Goal: Find specific page/section: Find specific page/section

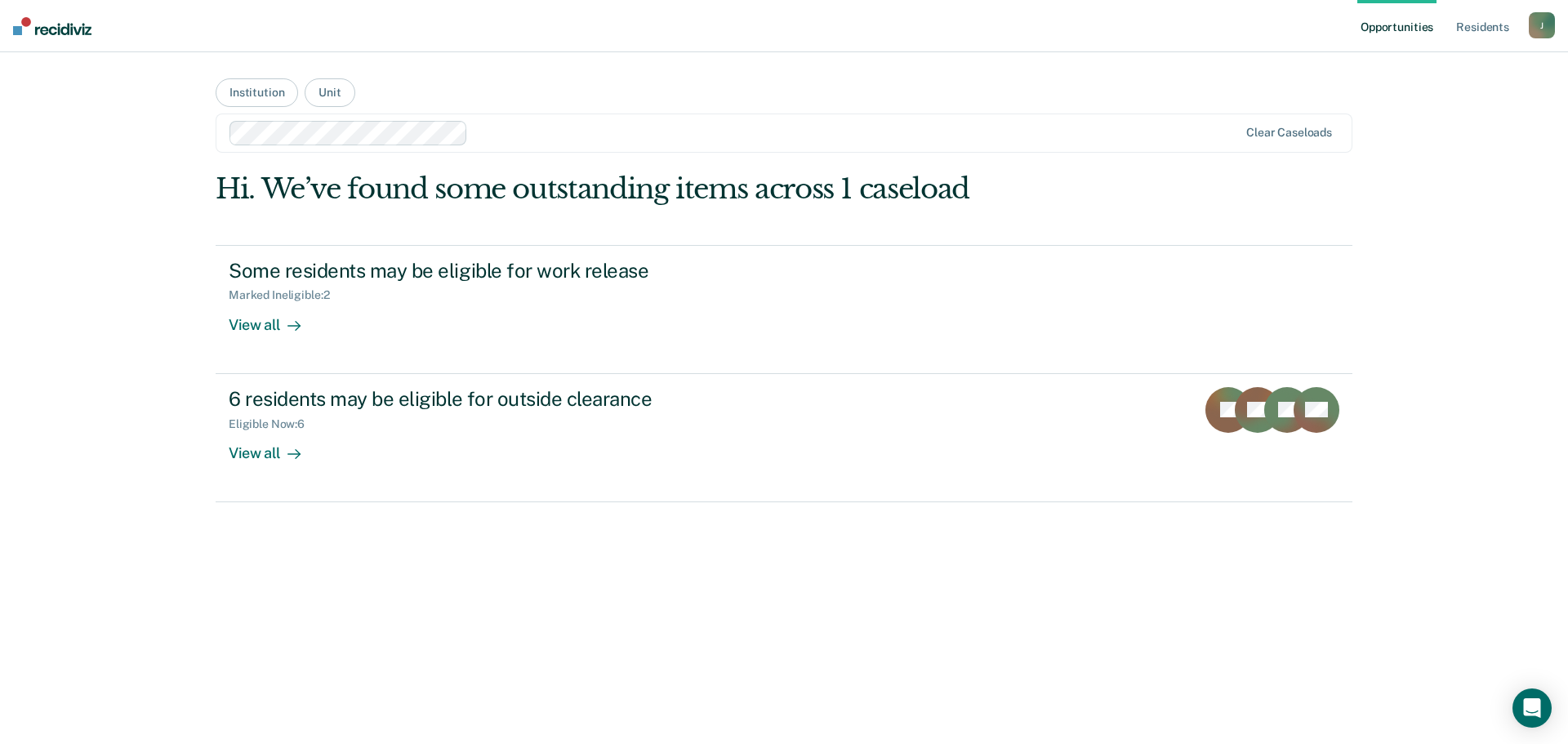
click at [21, 26] on img at bounding box center [52, 26] width 78 height 18
click at [1387, 32] on link "Opportunities" at bounding box center [1397, 26] width 79 height 52
click at [1467, 35] on link "Resident s" at bounding box center [1482, 26] width 59 height 52
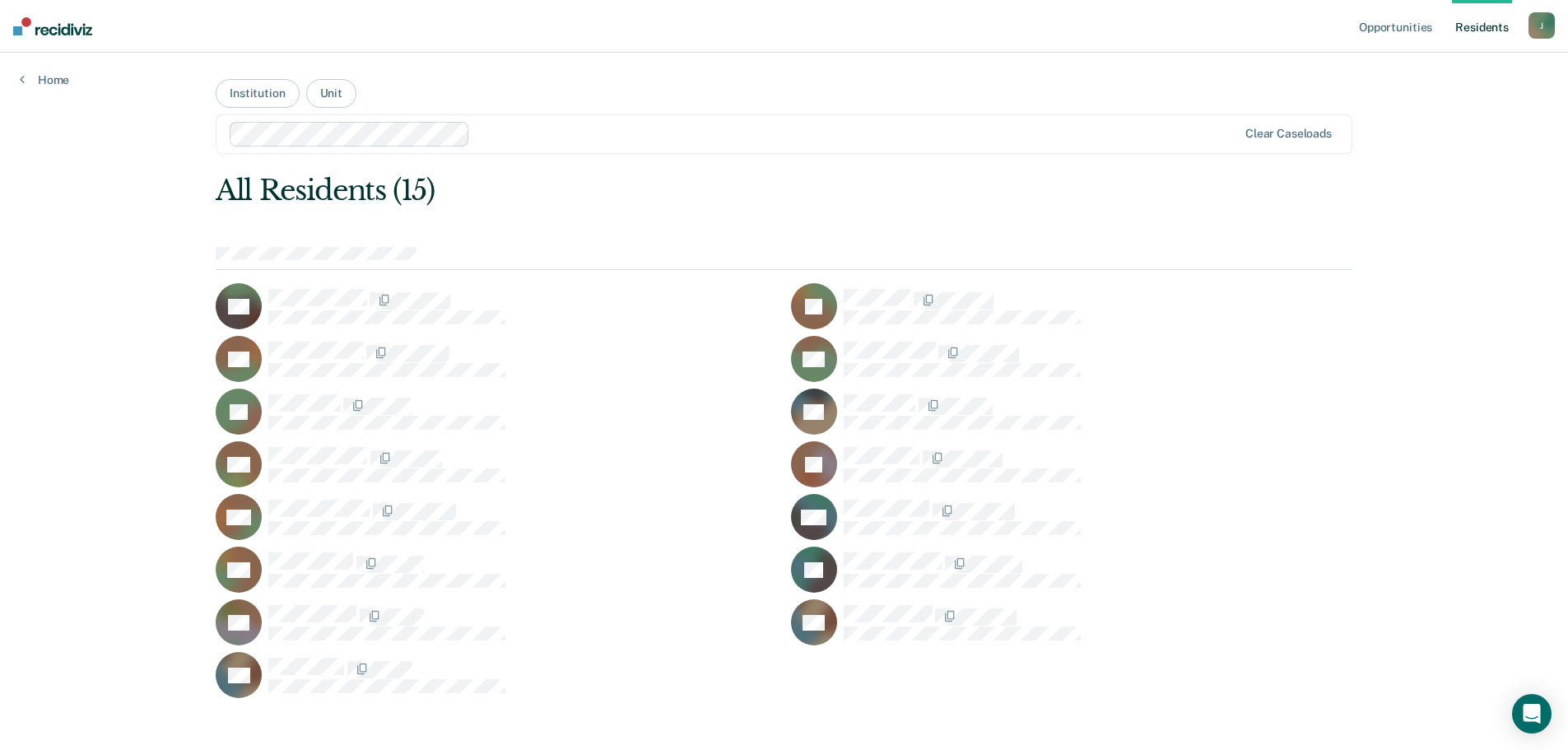
scroll to position [12, 0]
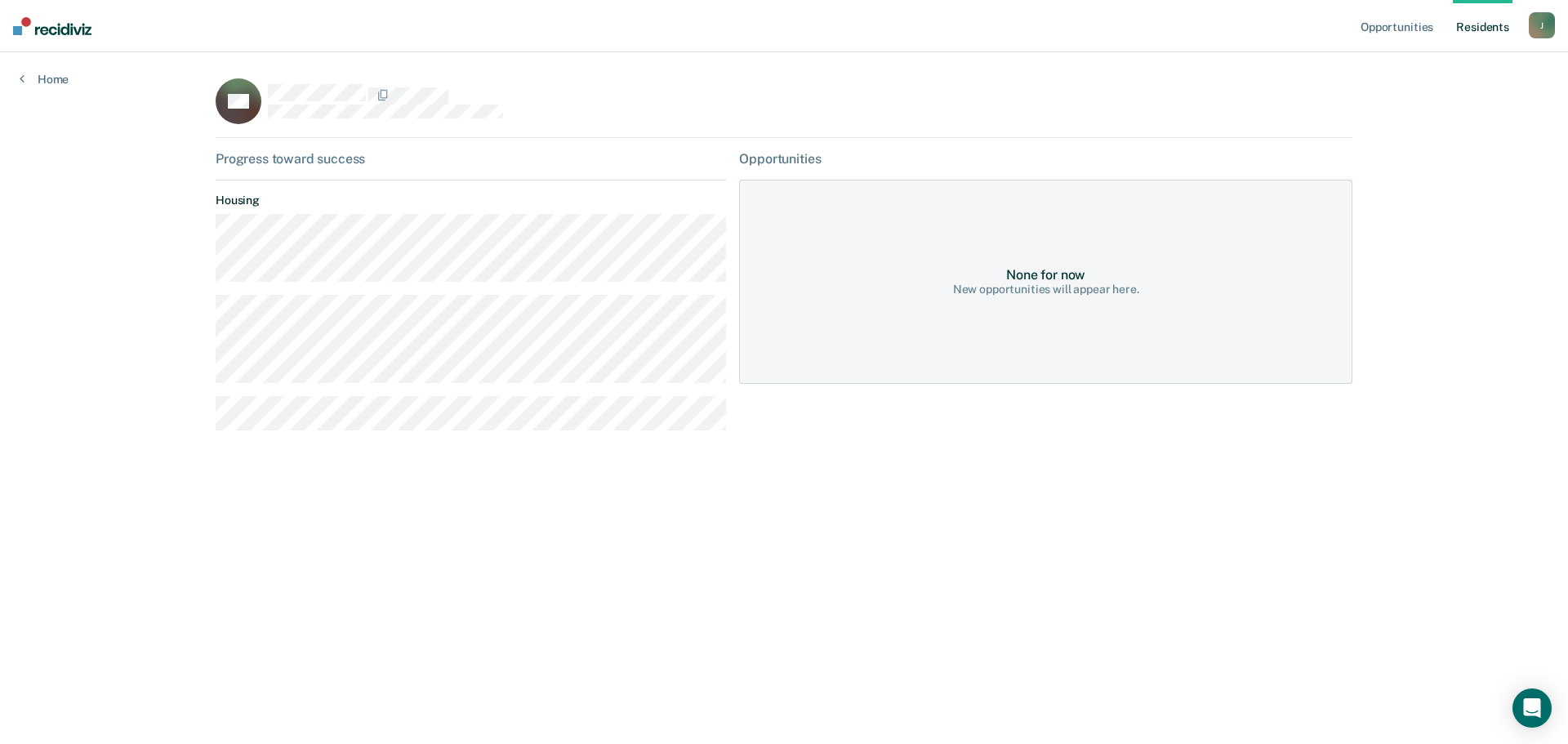
click at [1473, 27] on link "Resident s" at bounding box center [1482, 26] width 59 height 52
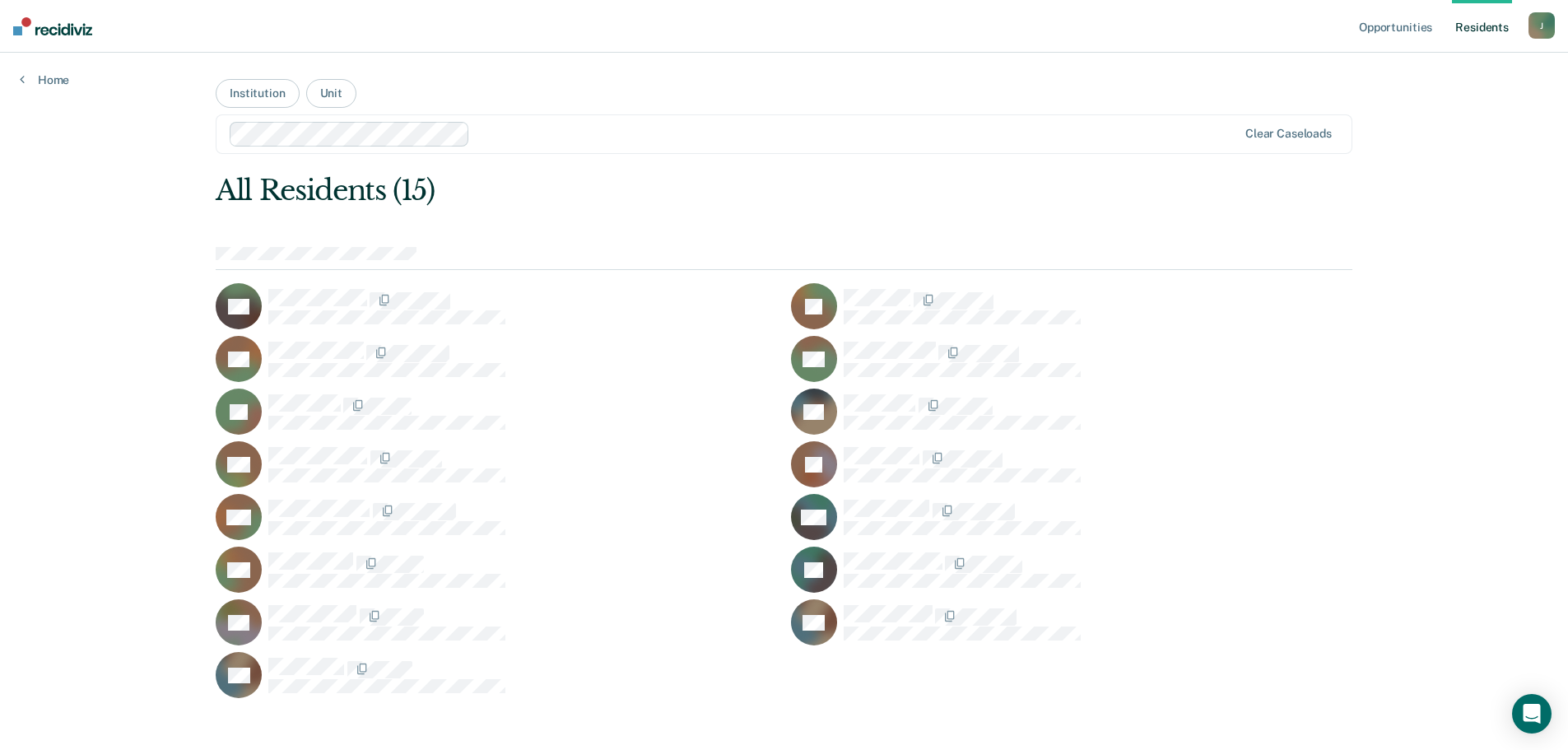
scroll to position [12, 0]
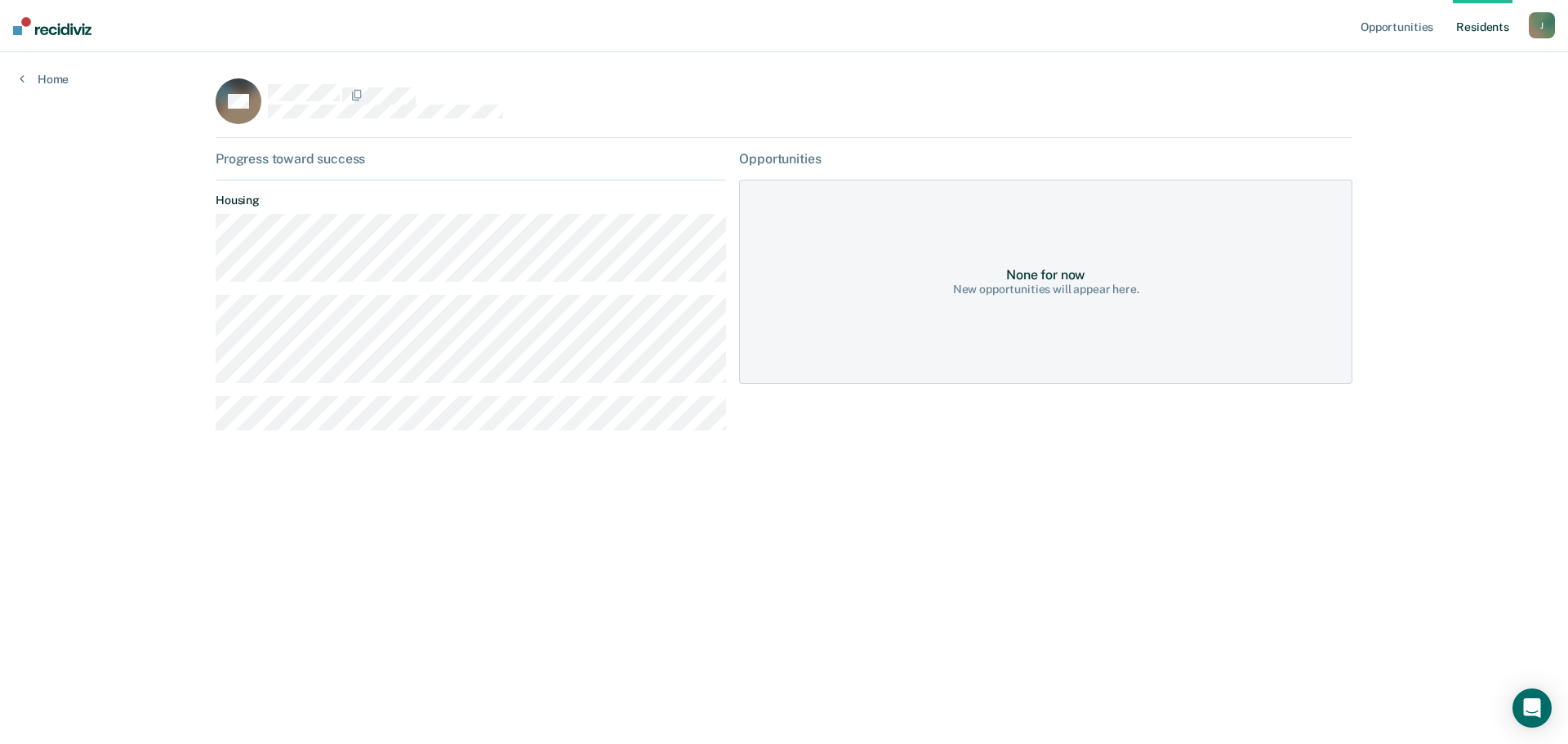
click at [1472, 29] on link "Resident s" at bounding box center [1482, 26] width 59 height 52
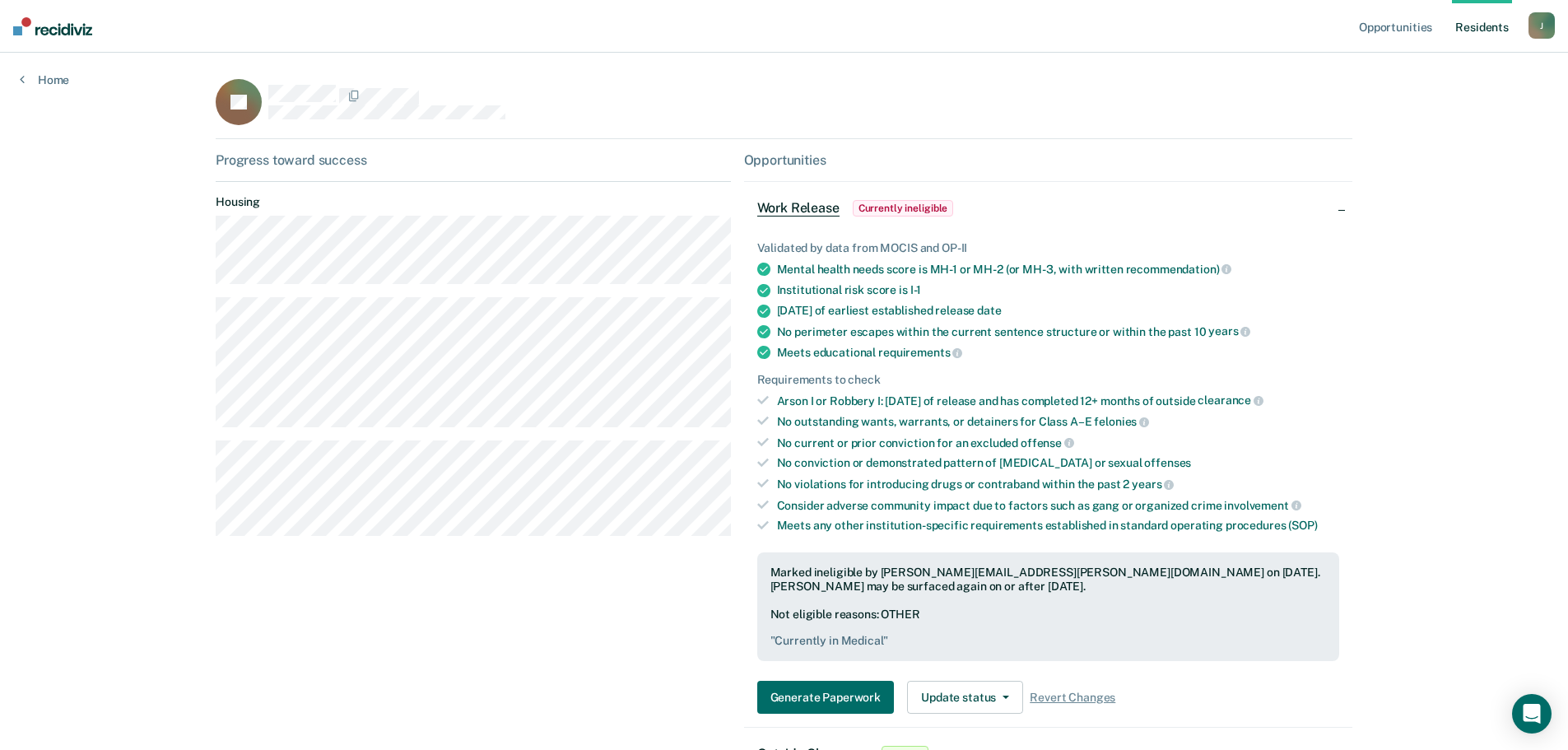
click at [1478, 32] on link "Resident s" at bounding box center [1482, 26] width 60 height 52
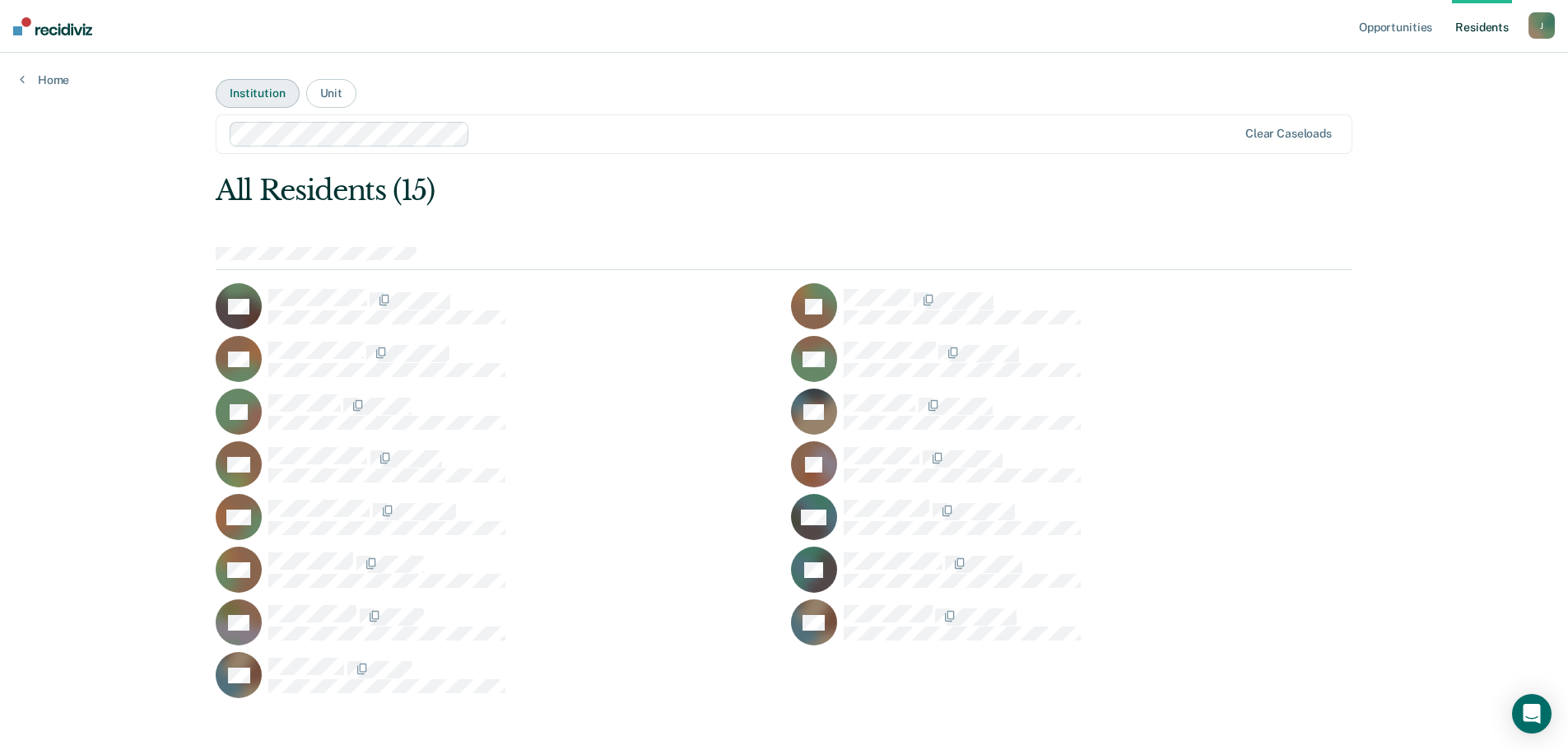
click at [260, 101] on button "Institution" at bounding box center [258, 93] width 83 height 29
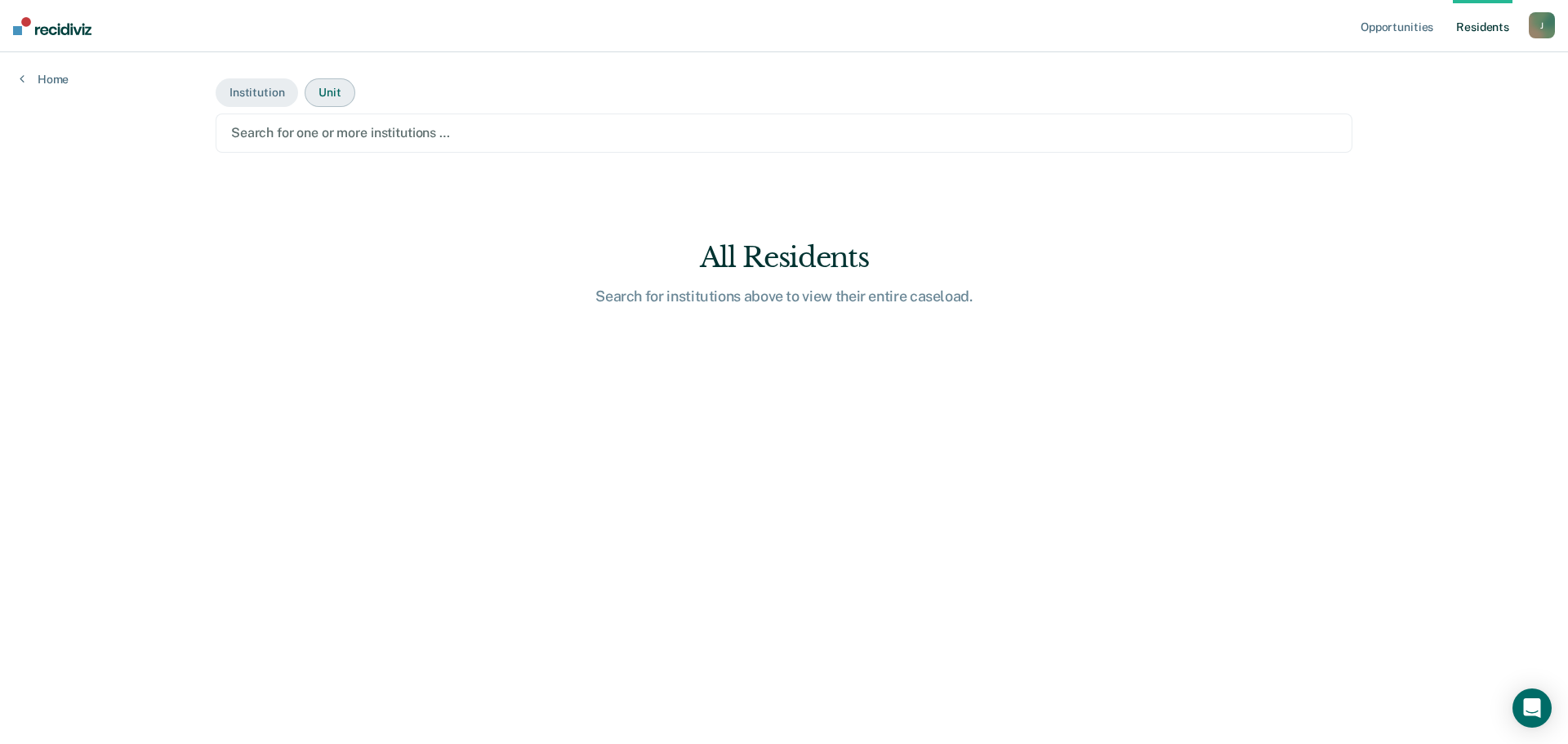
click at [325, 100] on button "Unit" at bounding box center [329, 92] width 49 height 29
click at [383, 139] on div at bounding box center [783, 133] width 1106 height 19
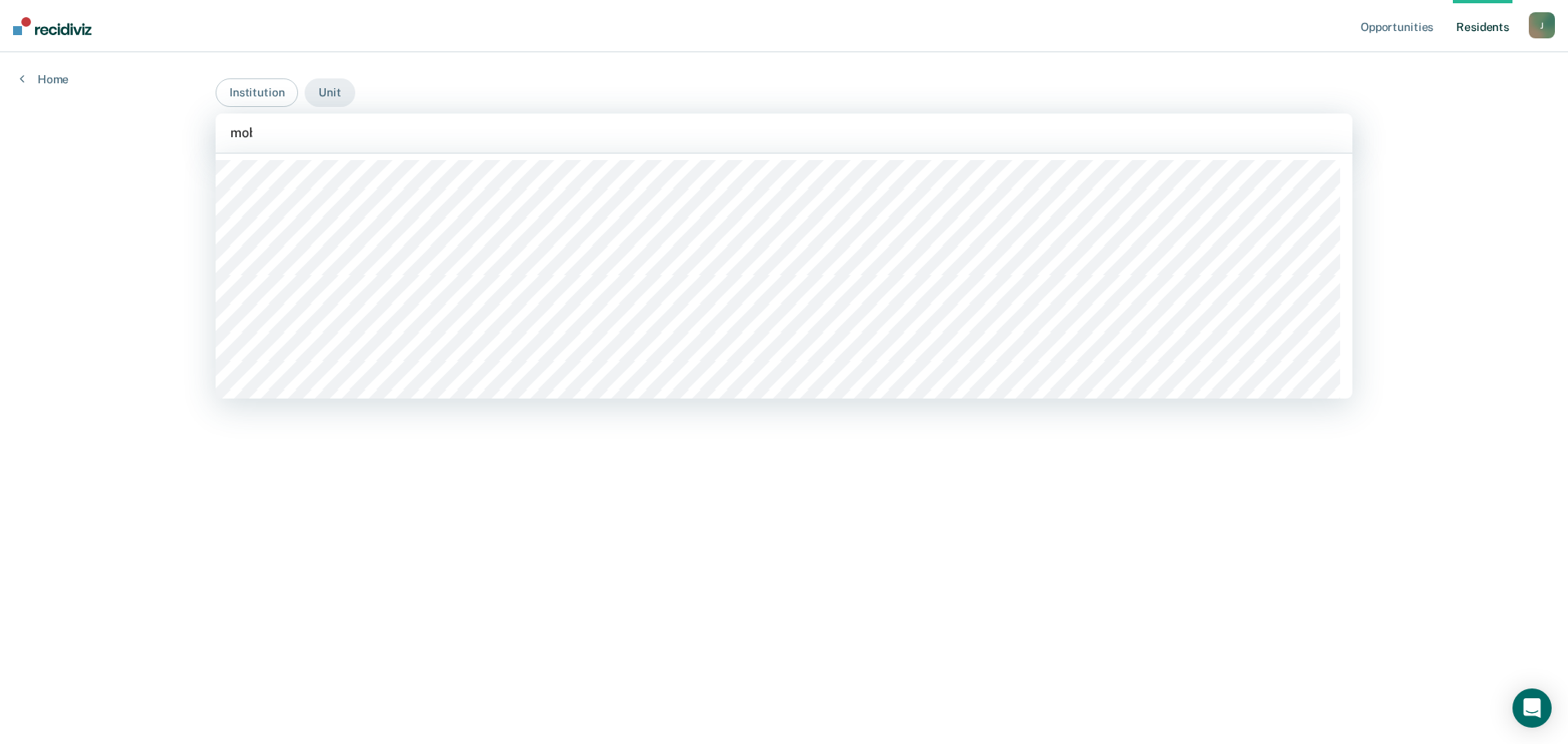
type input "mobe"
